Goal: Task Accomplishment & Management: Manage account settings

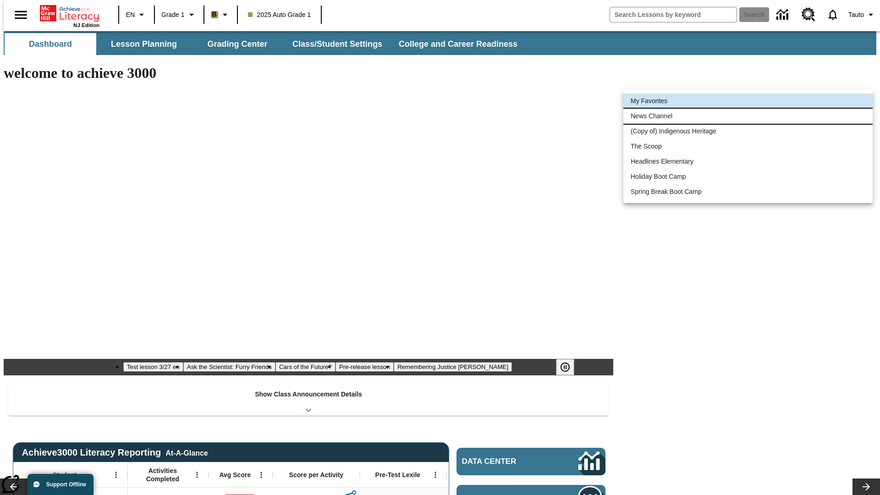
click at [748, 116] on li "News Channel" at bounding box center [748, 116] width 249 height 15
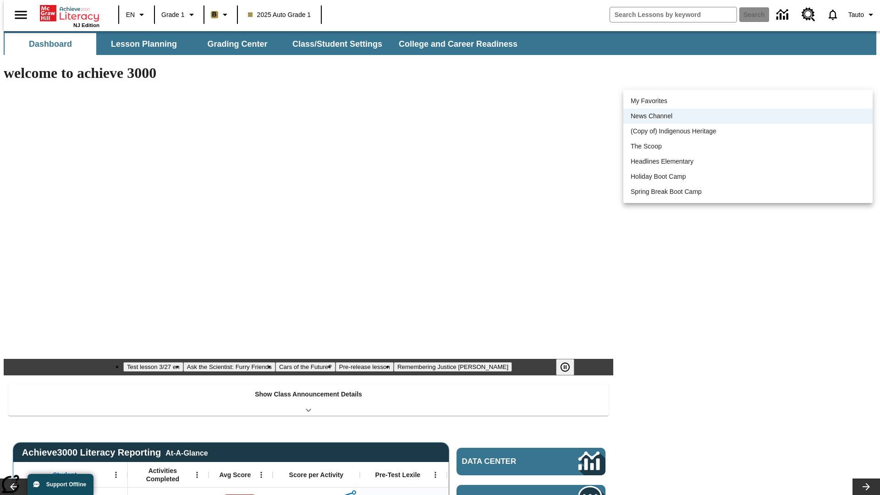
scroll to position [11, 0]
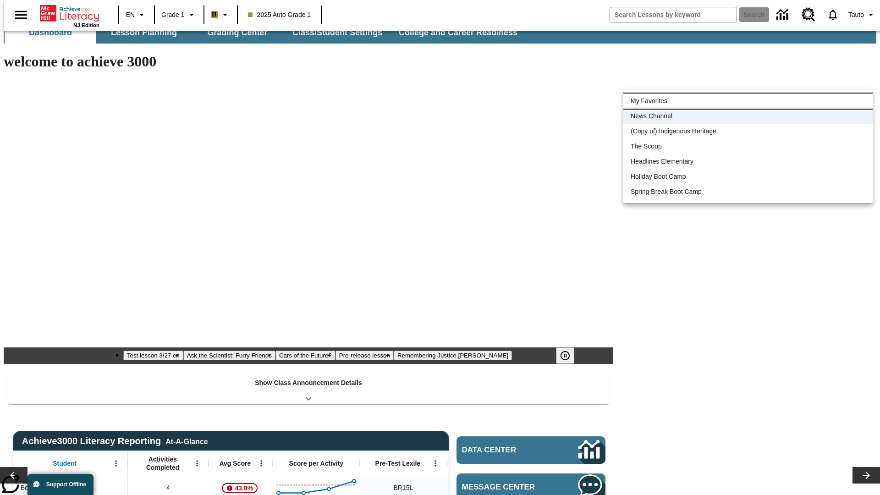
click at [748, 101] on li "My Favorites" at bounding box center [748, 101] width 249 height 15
type input "-1"
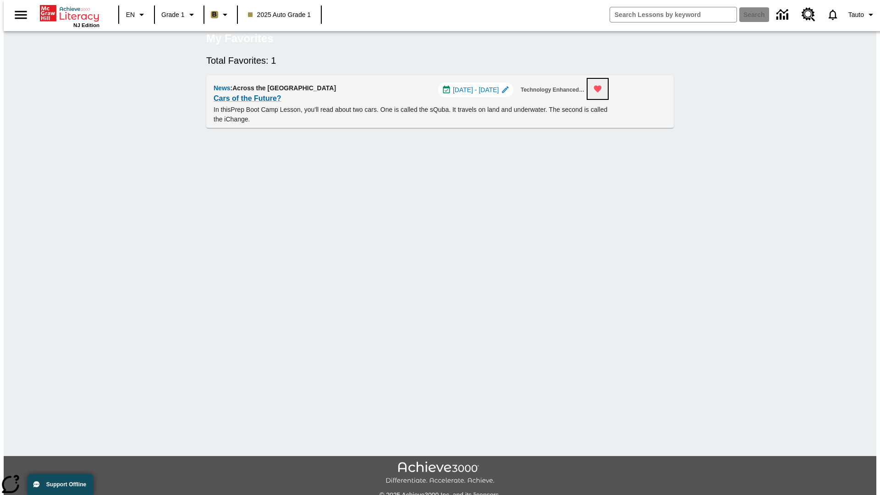
click at [602, 93] on icon "Remove from Favorites" at bounding box center [598, 89] width 8 height 7
